Goal: Find specific page/section: Find specific page/section

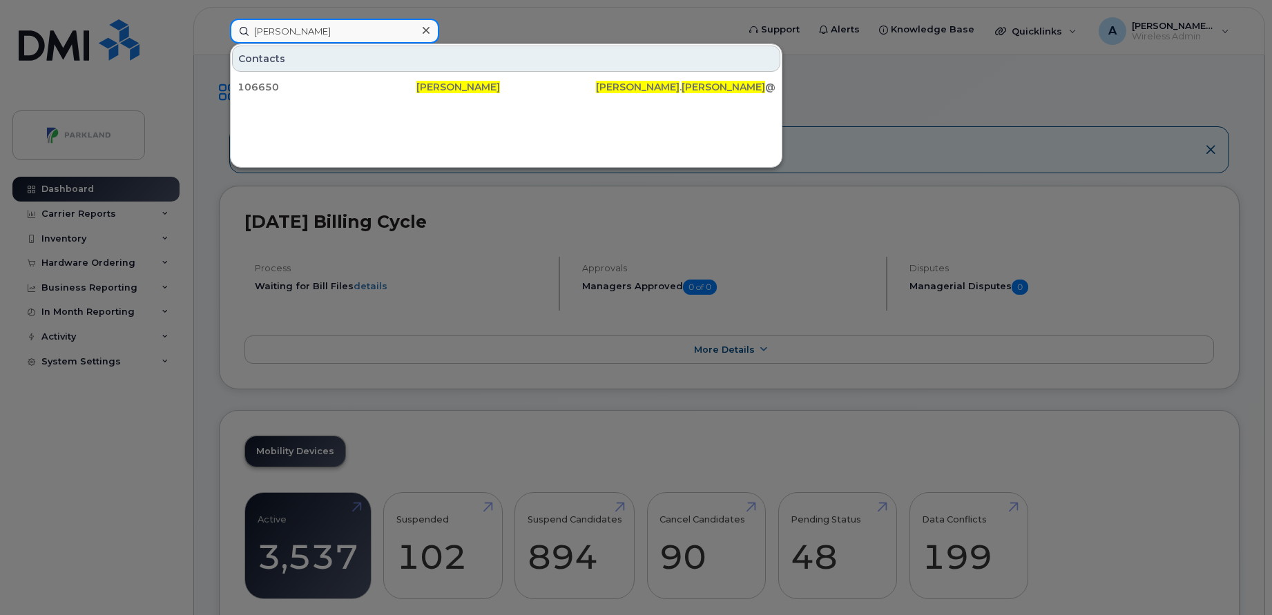
paste input
type input "[PERSON_NAME]"
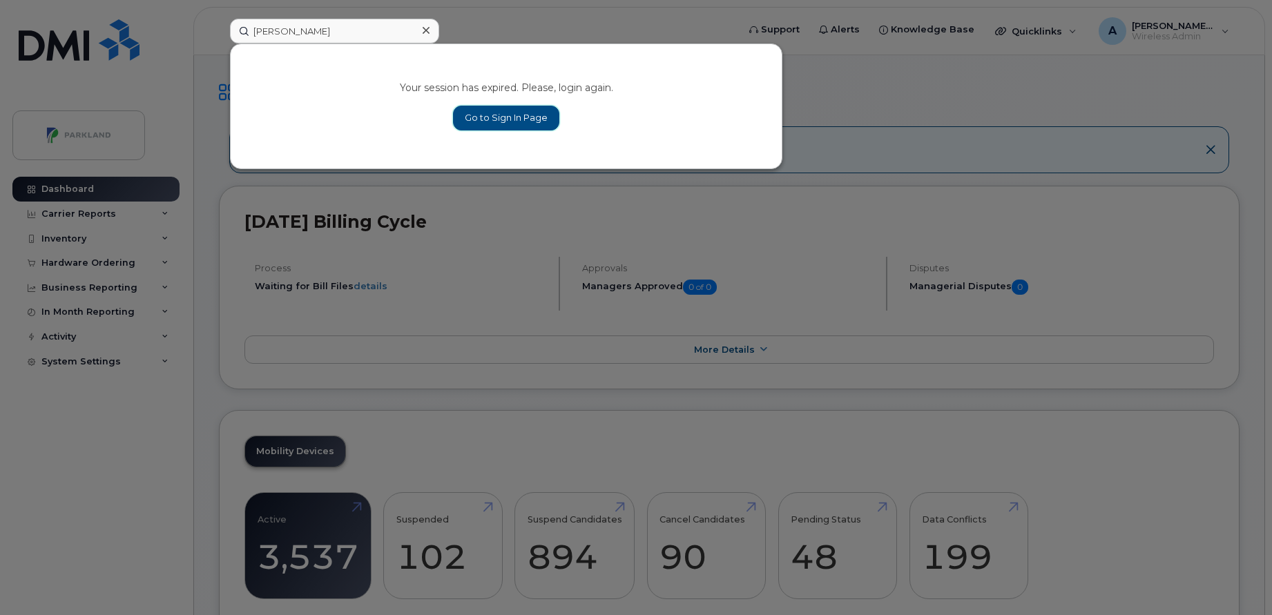
click at [483, 120] on link "Go to Sign In Page" at bounding box center [506, 118] width 106 height 25
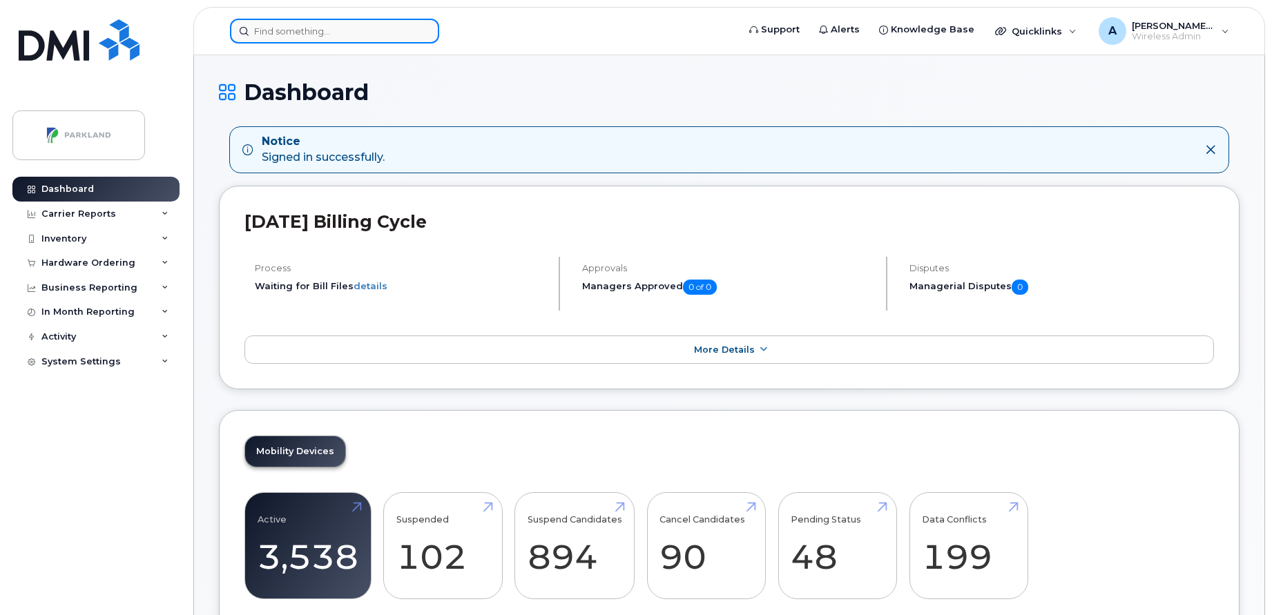
click at [330, 33] on input at bounding box center [334, 31] width 209 height 25
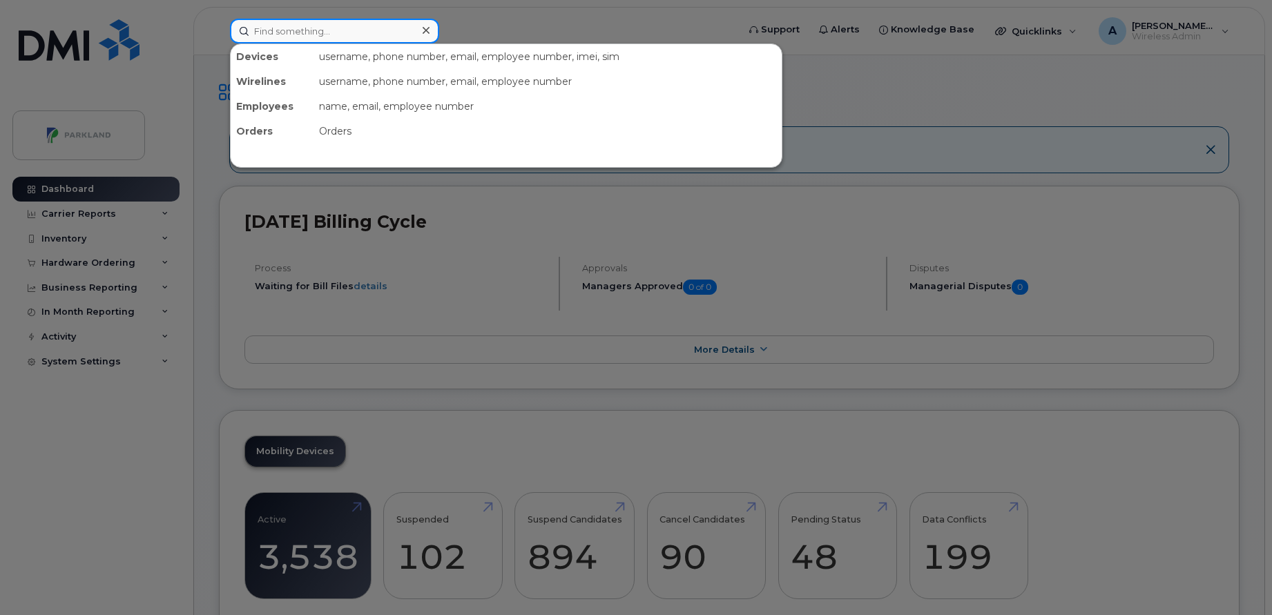
paste input "[PERSON_NAME]"
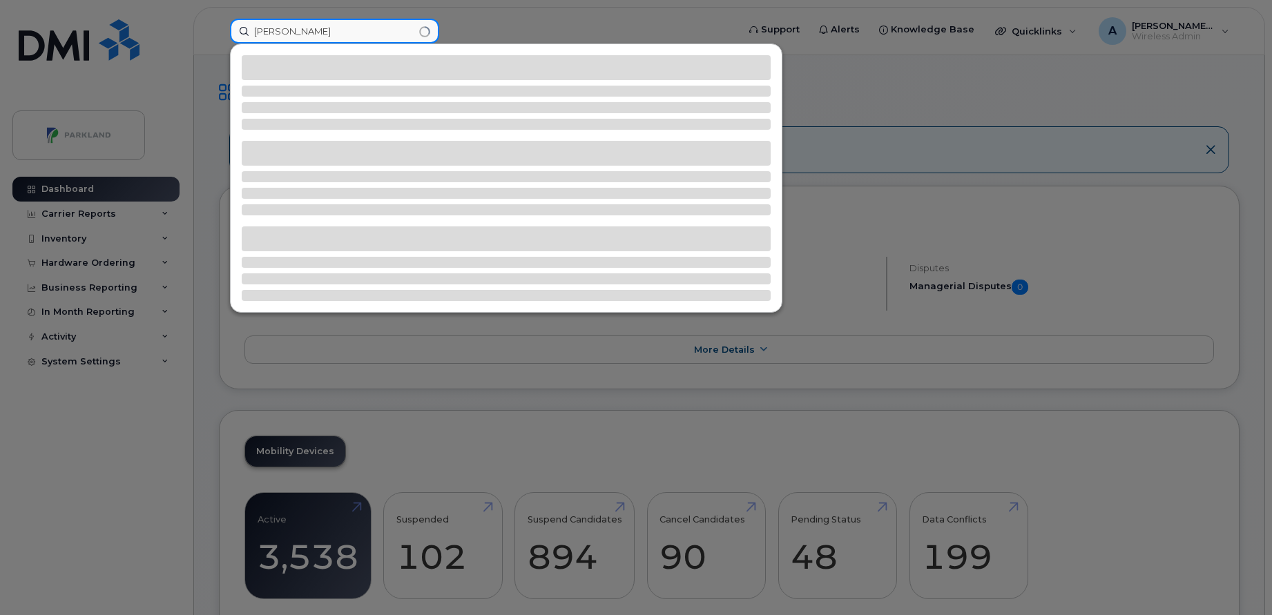
type input "[PERSON_NAME]"
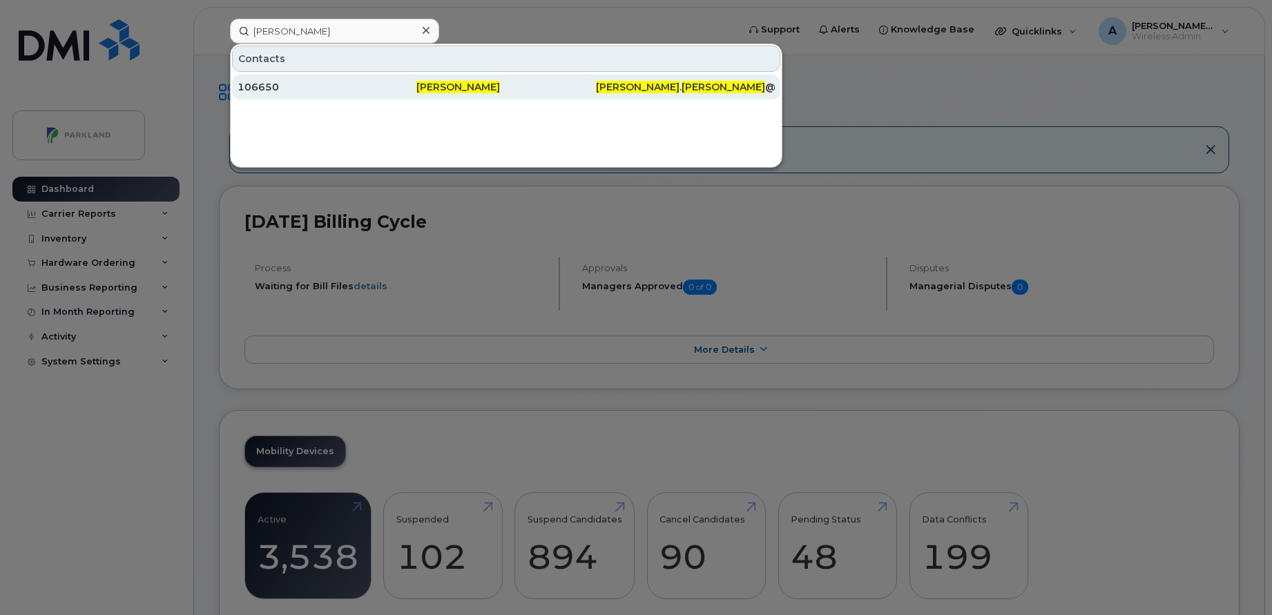
click at [313, 84] on div "106650" at bounding box center [327, 87] width 179 height 14
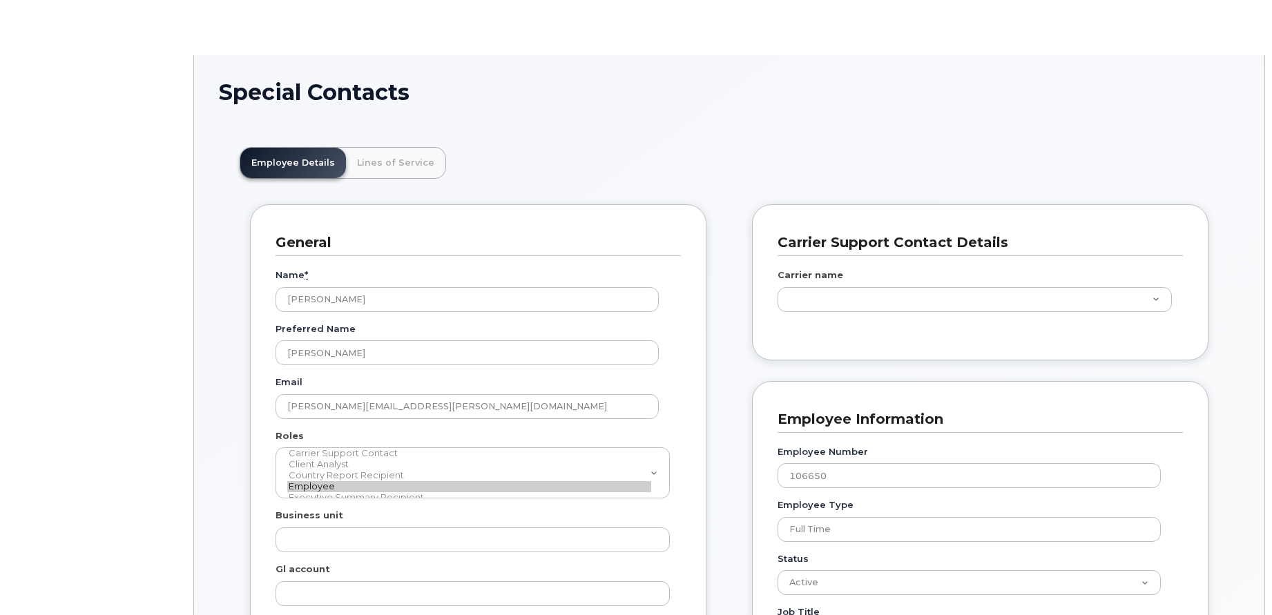
scroll to position [41, 0]
type input "586872"
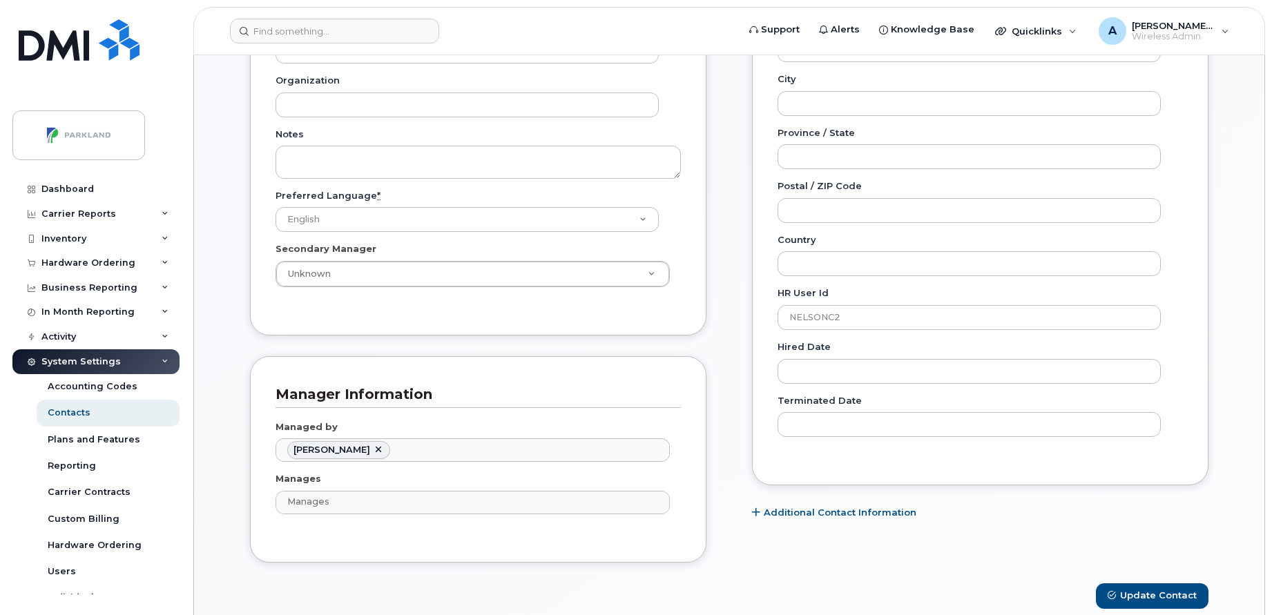
scroll to position [0, 0]
